Goal: Navigation & Orientation: Find specific page/section

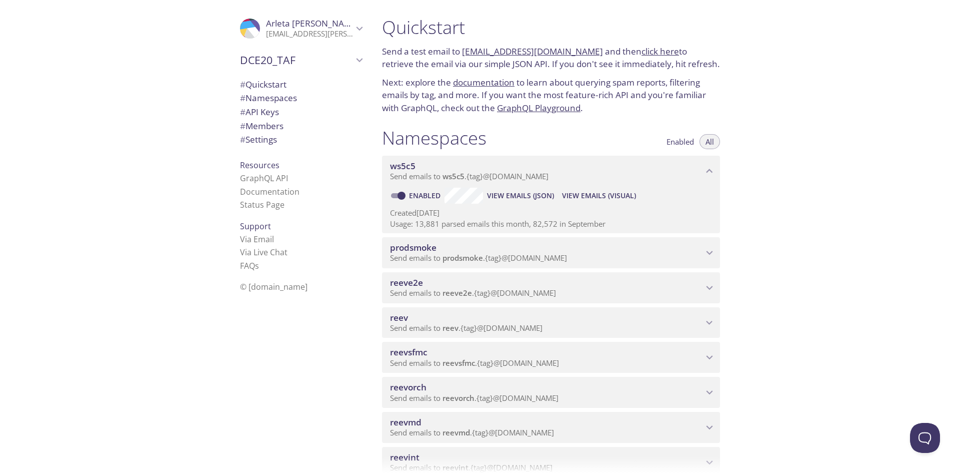
click at [682, 142] on span "Enabled" at bounding box center [681, 142] width 28 height 0
click at [716, 146] on button "All" at bounding box center [710, 141] width 21 height 15
click at [353, 27] on icon "Arleta Bujno" at bounding box center [359, 28] width 13 height 13
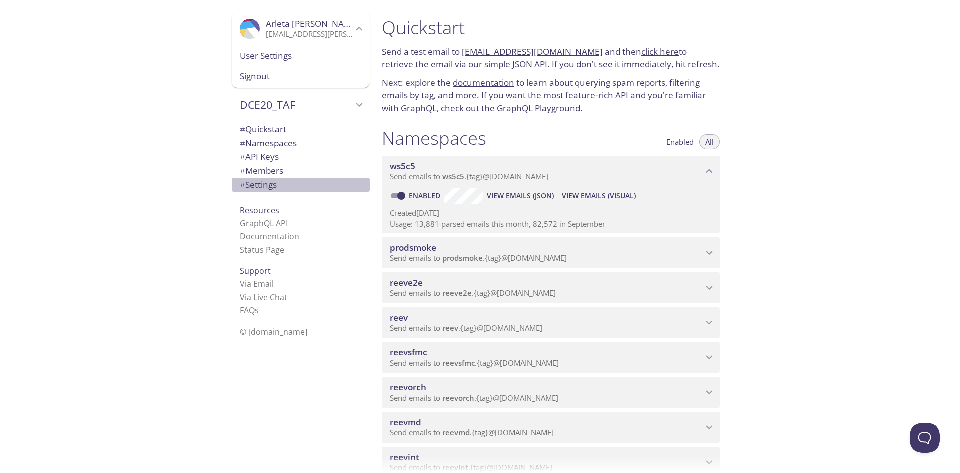
click at [268, 190] on span "# Settings" at bounding box center [301, 184] width 122 height 13
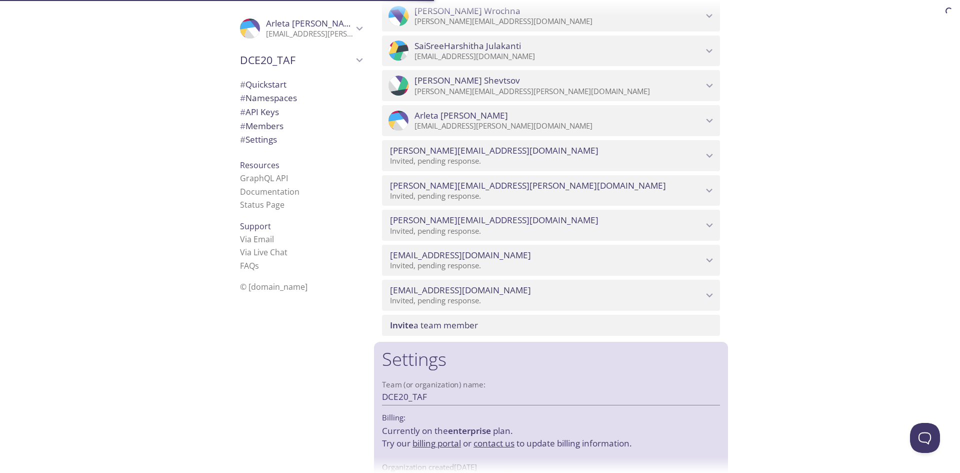
scroll to position [5925, 0]
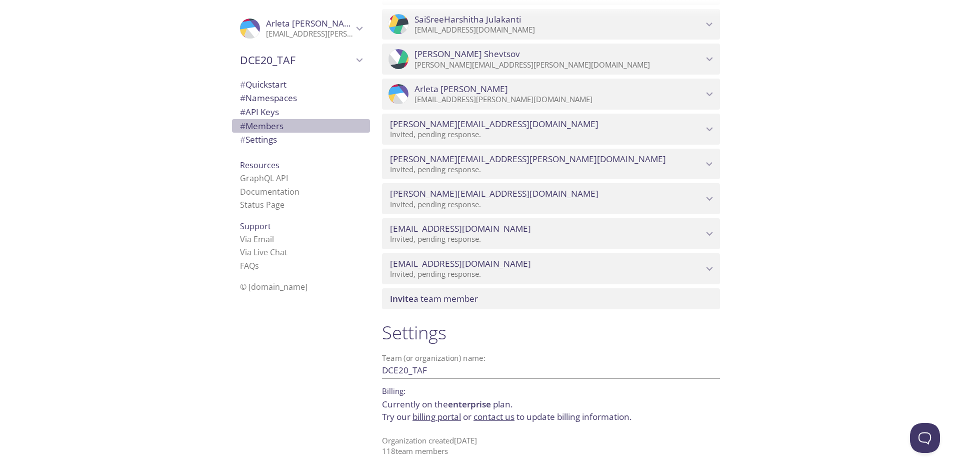
click at [262, 128] on span "# Members" at bounding box center [262, 126] width 44 height 12
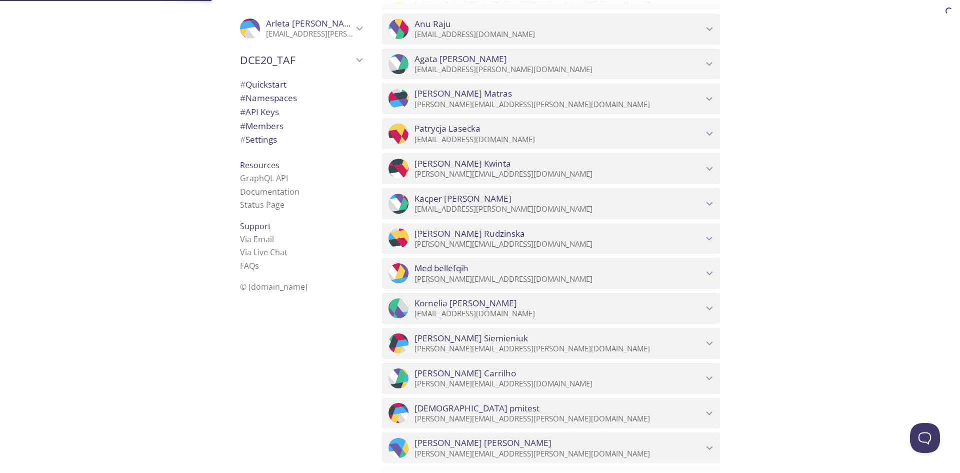
click at [261, 116] on span "# API Keys" at bounding box center [259, 112] width 39 height 12
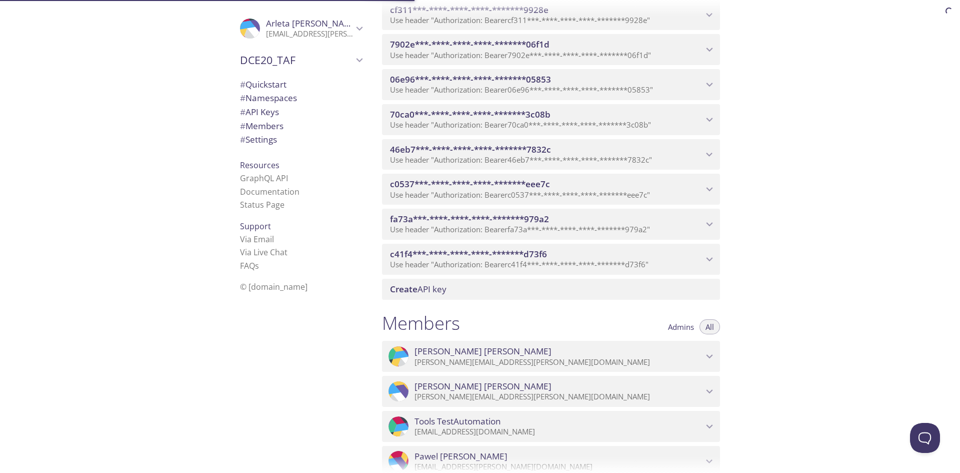
click at [261, 101] on span "# Namespaces" at bounding box center [268, 98] width 57 height 12
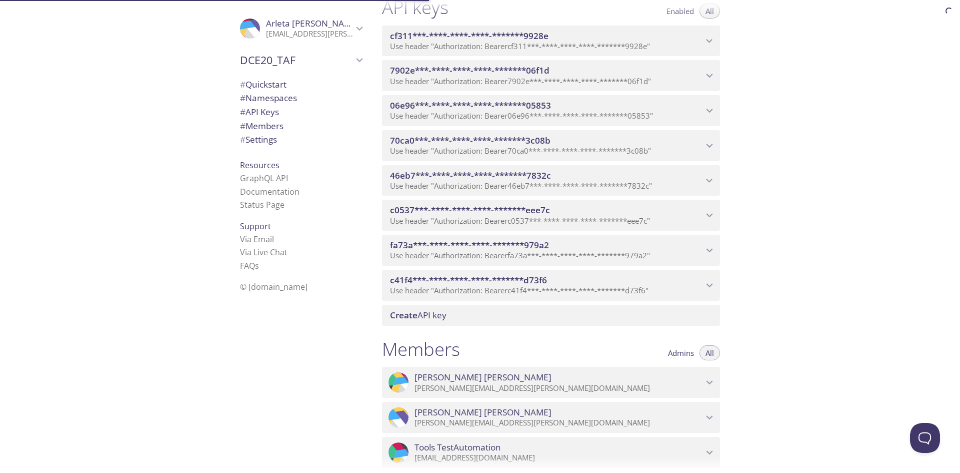
click at [261, 85] on span "# Quickstart" at bounding box center [263, 85] width 47 height 12
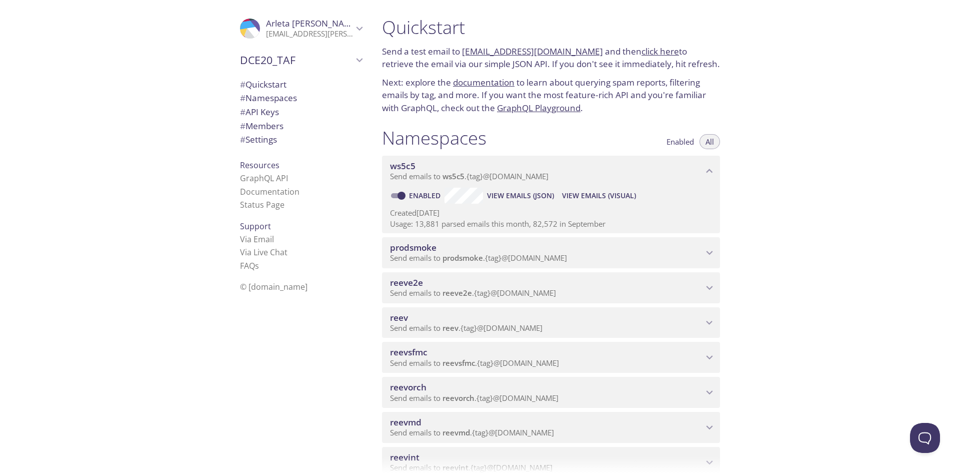
click at [314, 56] on span "DCE20_TAF" at bounding box center [296, 60] width 113 height 14
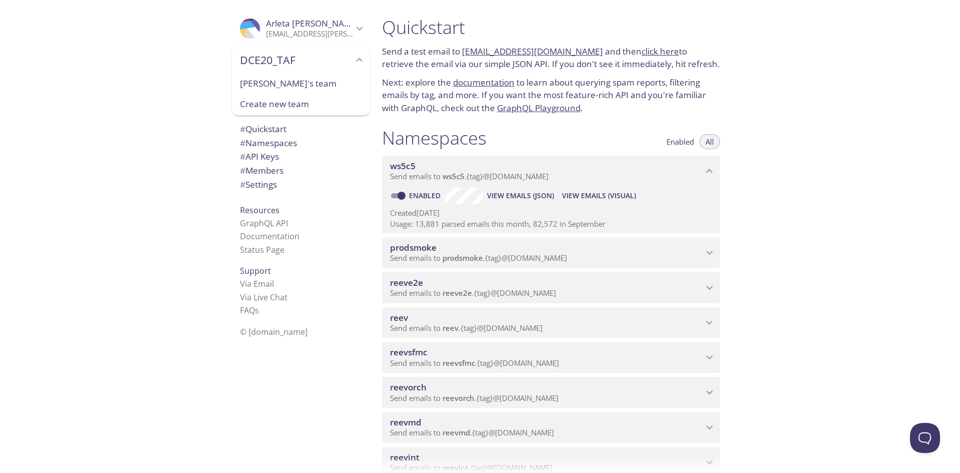
click at [281, 86] on span "[PERSON_NAME]'s team" at bounding box center [301, 83] width 122 height 13
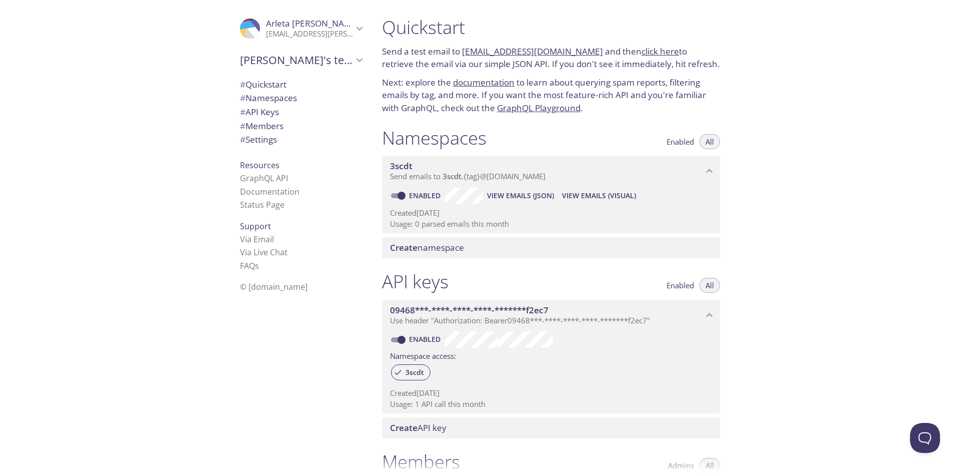
scroll to position [16, 0]
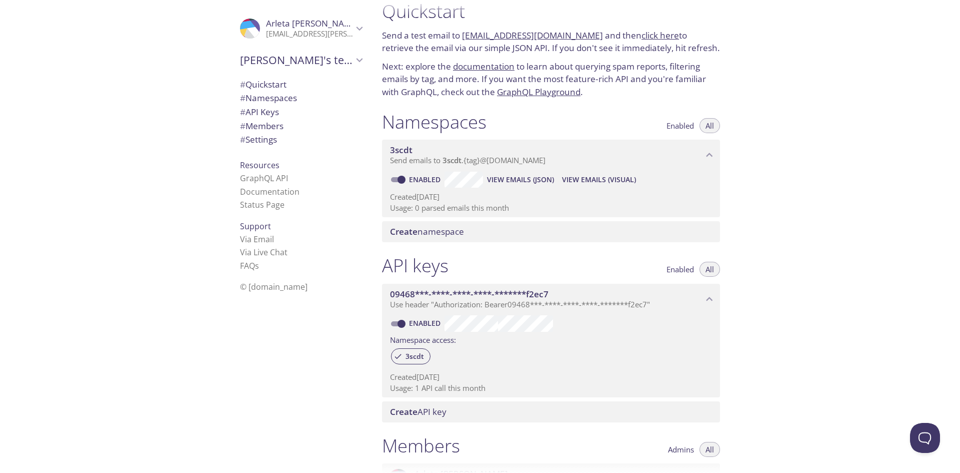
click at [364, 30] on div ".cls-1 { fill: #6d5ca8; } .cls-2 { fill: #3fc191; } .cls-3 { fill: #3b4752; } .…" at bounding box center [299, 236] width 150 height 473
click at [358, 30] on icon "Arleta Bujno" at bounding box center [359, 28] width 13 height 13
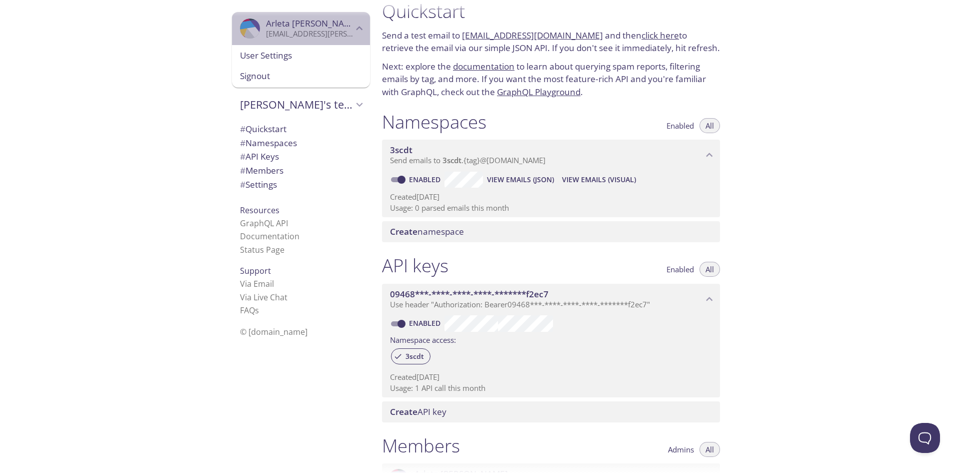
click at [358, 30] on icon "Arleta Bujno" at bounding box center [359, 28] width 13 height 13
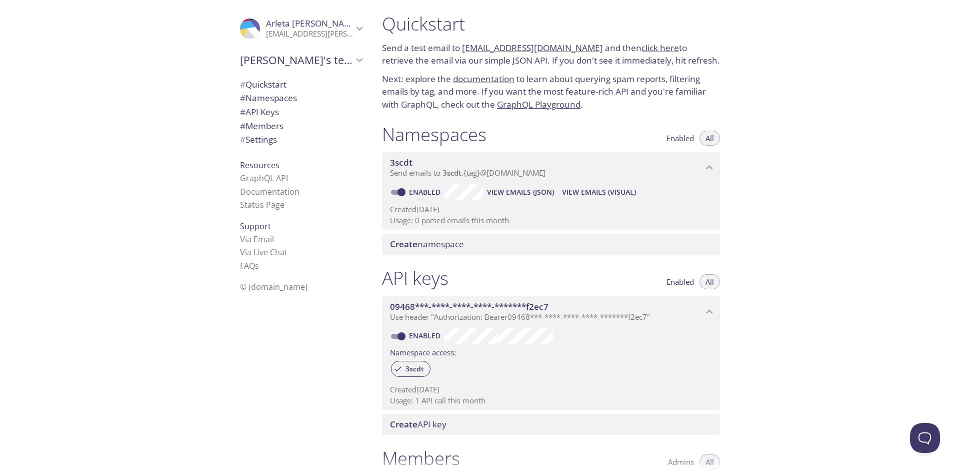
scroll to position [0, 0]
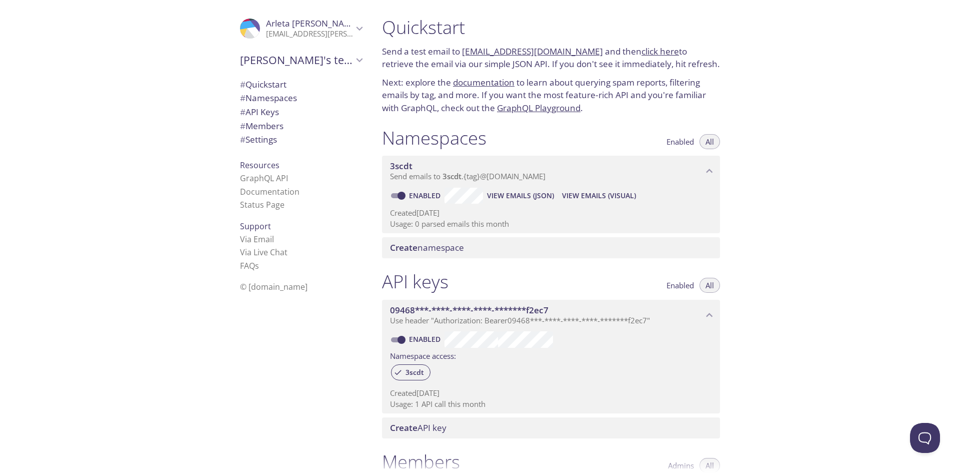
click at [337, 66] on span "[PERSON_NAME]'s team" at bounding box center [296, 60] width 113 height 14
click at [253, 83] on span "DCE20_TAF" at bounding box center [301, 83] width 122 height 13
click at [264, 128] on span "# Quickstart" at bounding box center [263, 129] width 47 height 12
click at [948, 238] on div "Quickstart Send a test email to [EMAIL_ADDRESS][DOMAIN_NAME] and then click her…" at bounding box center [667, 236] width 586 height 473
type input "[PERSON_NAME]'s team"
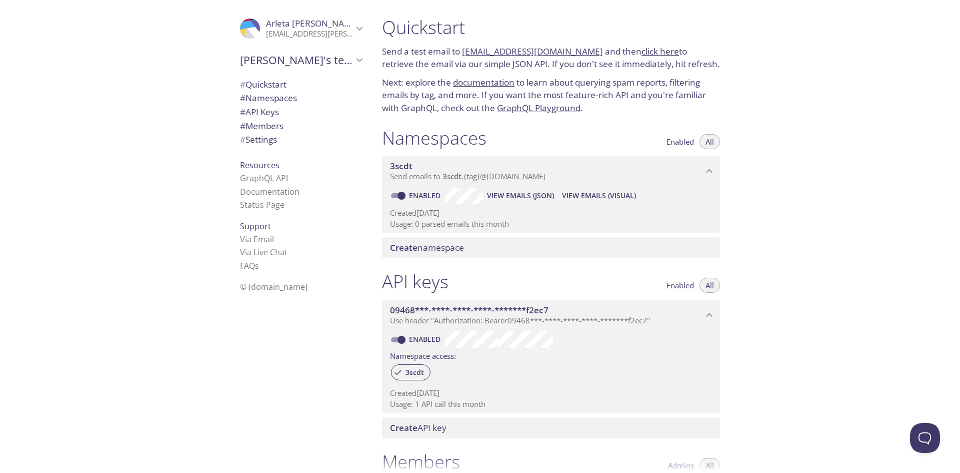
click at [265, 84] on span "# Quickstart" at bounding box center [263, 85] width 47 height 12
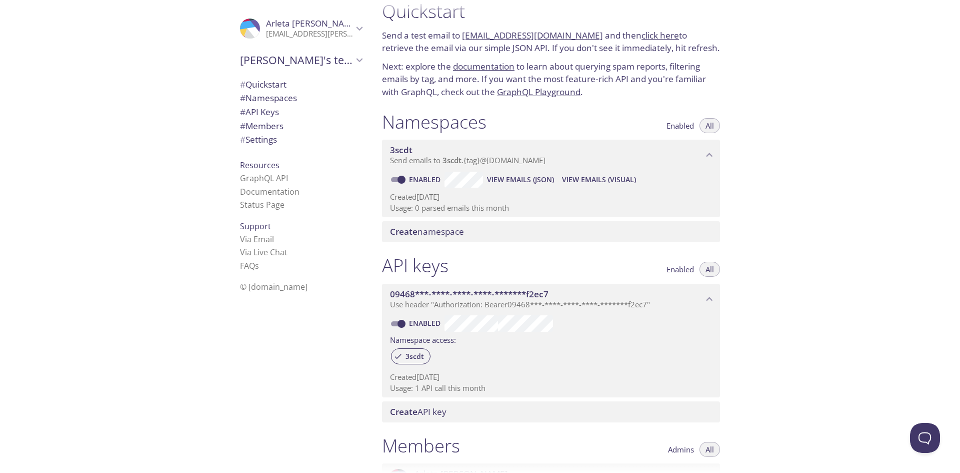
click at [282, 92] on span "# Namespaces" at bounding box center [268, 98] width 57 height 12
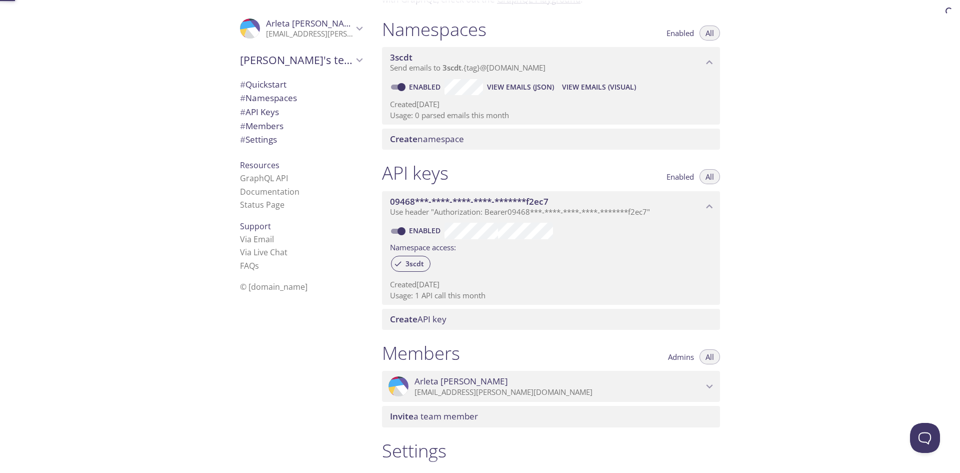
scroll to position [127, 0]
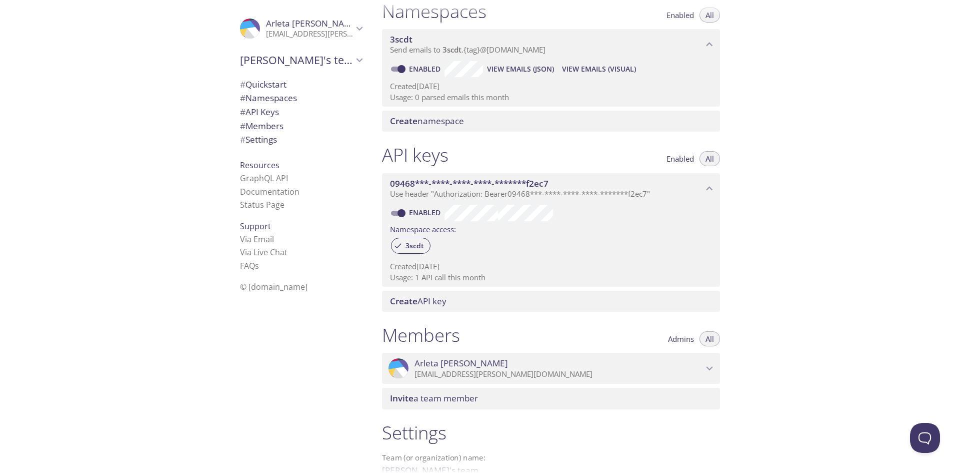
click at [259, 92] on span "# Namespaces" at bounding box center [268, 98] width 57 height 12
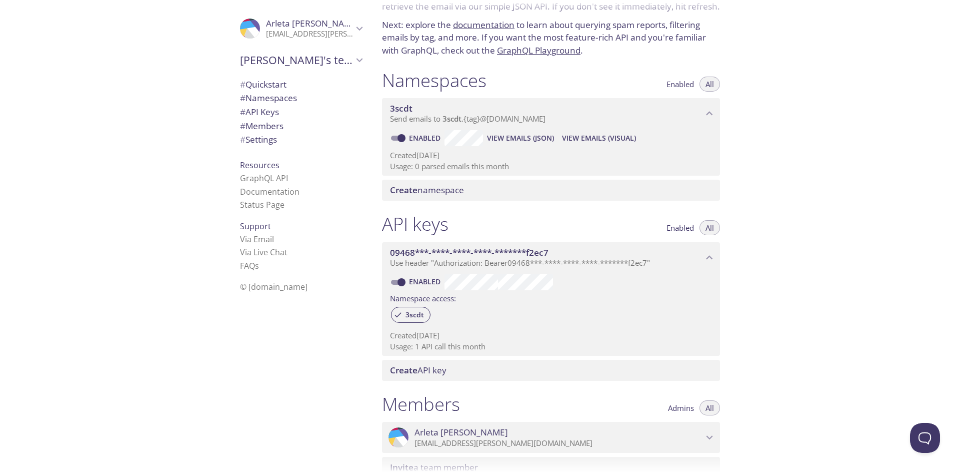
scroll to position [0, 0]
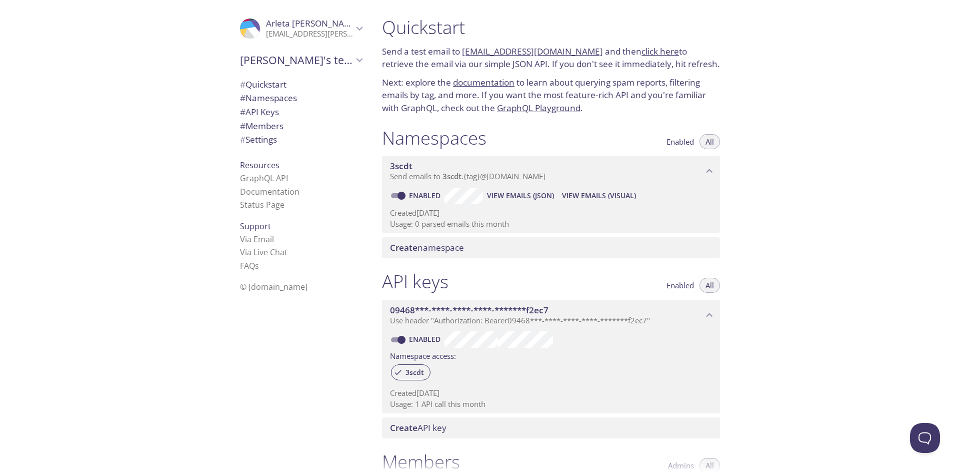
click at [711, 142] on span "All" at bounding box center [710, 142] width 9 height 0
click at [688, 142] on span "Enabled" at bounding box center [681, 142] width 28 height 0
click at [702, 143] on button "All" at bounding box center [710, 141] width 21 height 15
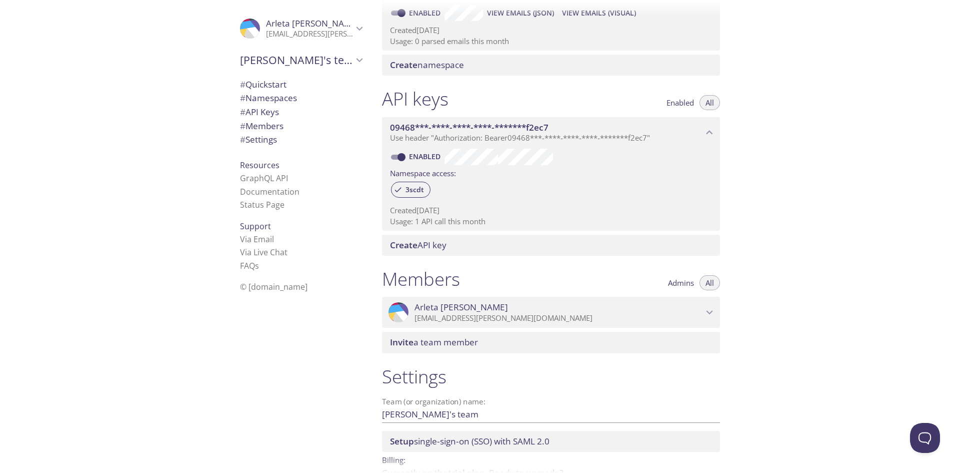
scroll to position [239, 0]
